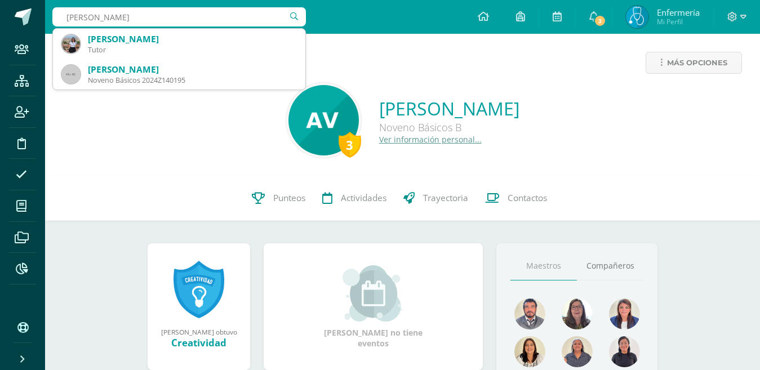
type input "Gatica Leiva"
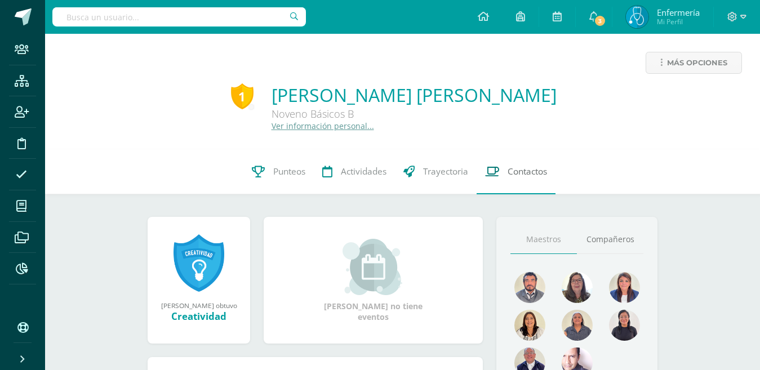
click at [530, 171] on span "Contactos" at bounding box center [527, 172] width 39 height 12
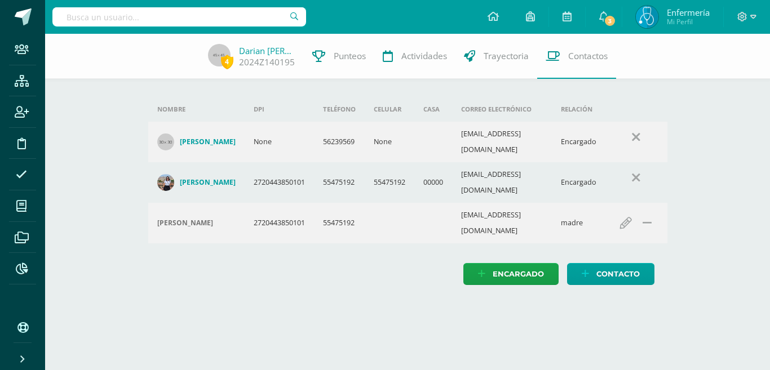
click at [272, 293] on html "Staff Estructura Inscripción Disciplina Asistencia Mis cursos Archivos Reportes…" at bounding box center [385, 154] width 770 height 308
click at [270, 48] on link "Darian Gatica" at bounding box center [267, 50] width 56 height 11
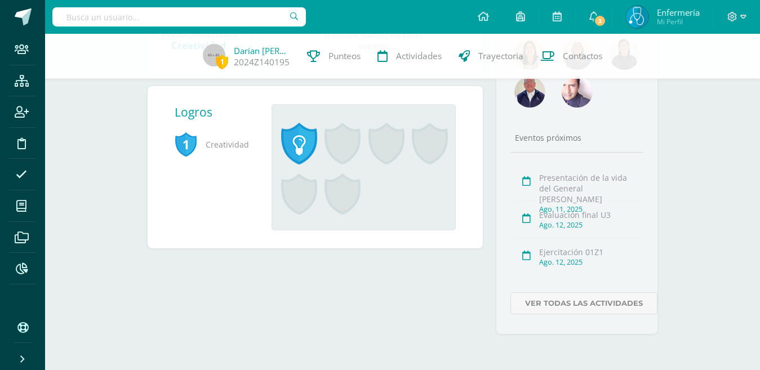
scroll to position [267, 0]
click at [598, 15] on span "3" at bounding box center [600, 21] width 12 height 12
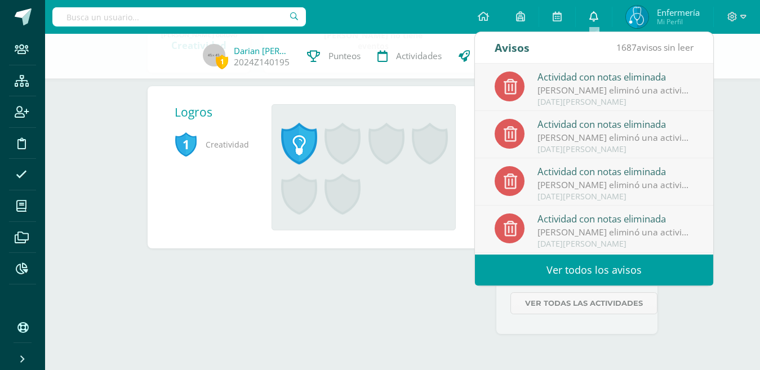
click at [598, 15] on link "0" at bounding box center [594, 17] width 36 height 34
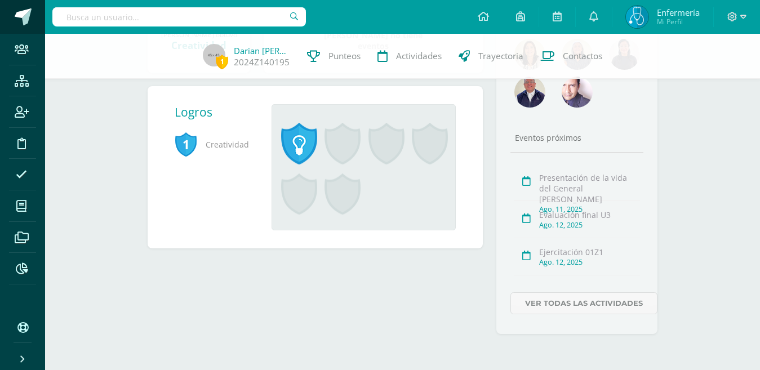
click at [23, 21] on span at bounding box center [23, 16] width 17 height 17
